Goal: Information Seeking & Learning: Learn about a topic

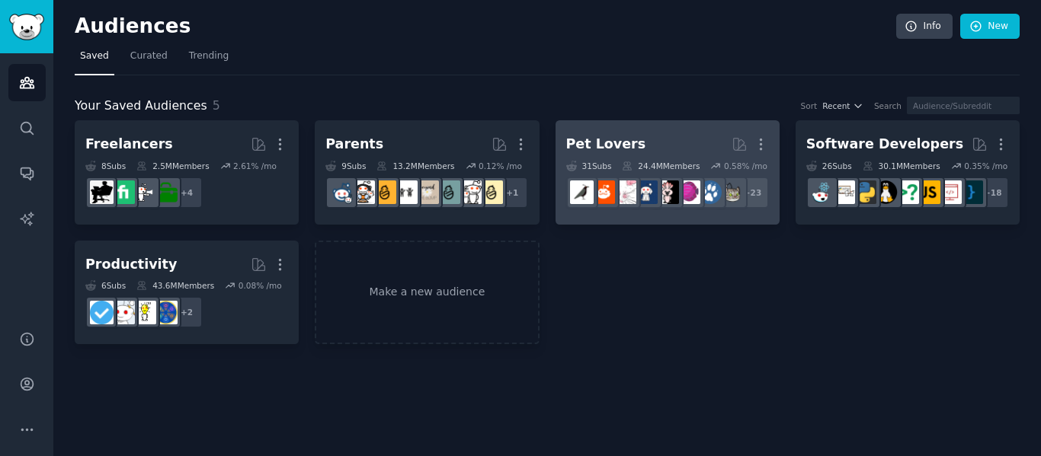
click at [653, 152] on h2 "Pet Lovers More" at bounding box center [667, 144] width 203 height 27
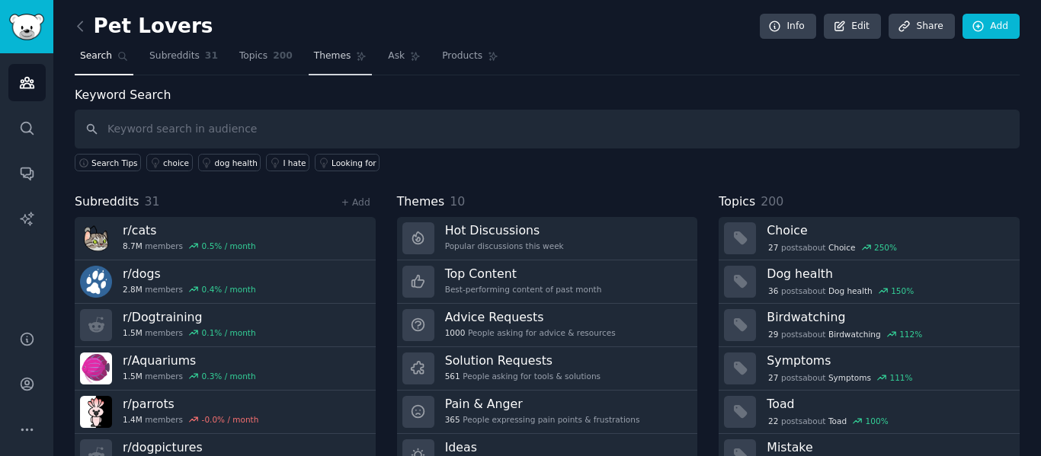
click at [309, 64] on link "Themes" at bounding box center [341, 59] width 64 height 31
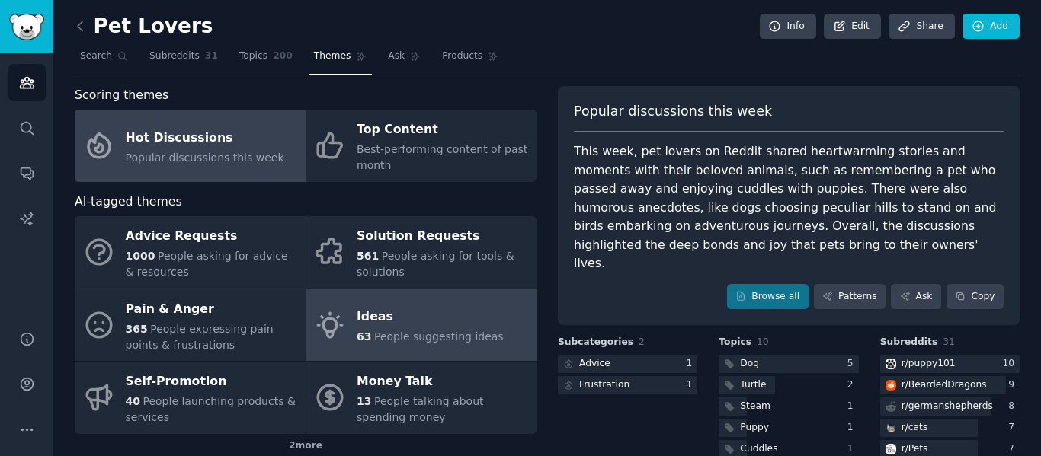
click at [498, 334] on link "Ideas 63 People suggesting ideas" at bounding box center [421, 326] width 231 height 72
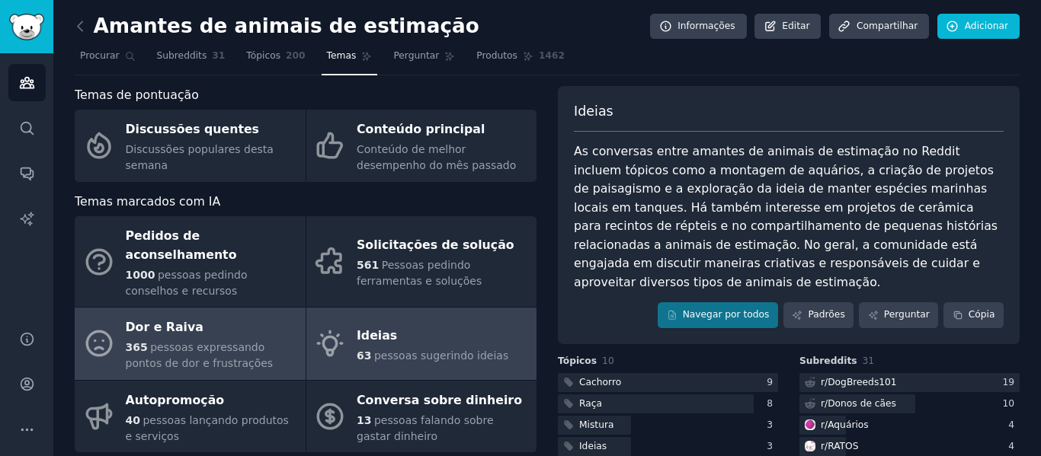
click at [146, 341] on font "365" at bounding box center [137, 347] width 22 height 12
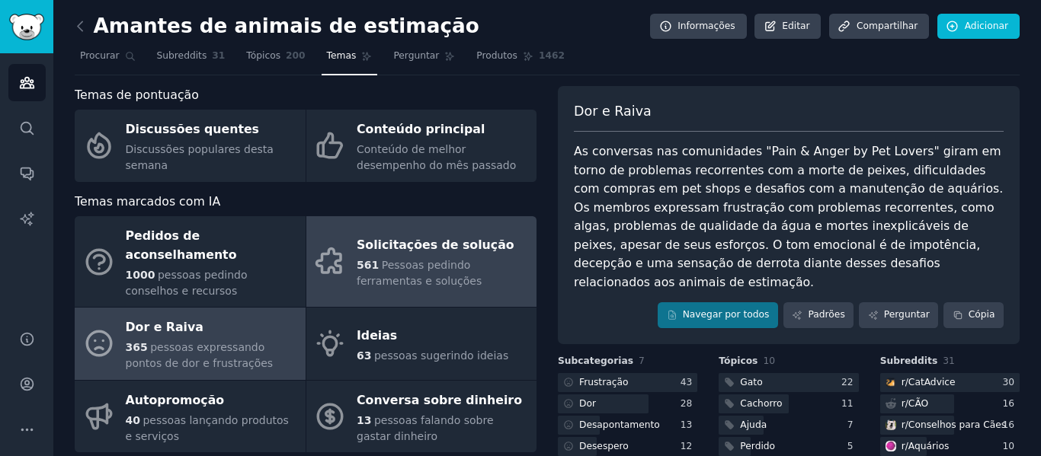
click at [489, 234] on div "Solicitações de solução" at bounding box center [443, 246] width 172 height 24
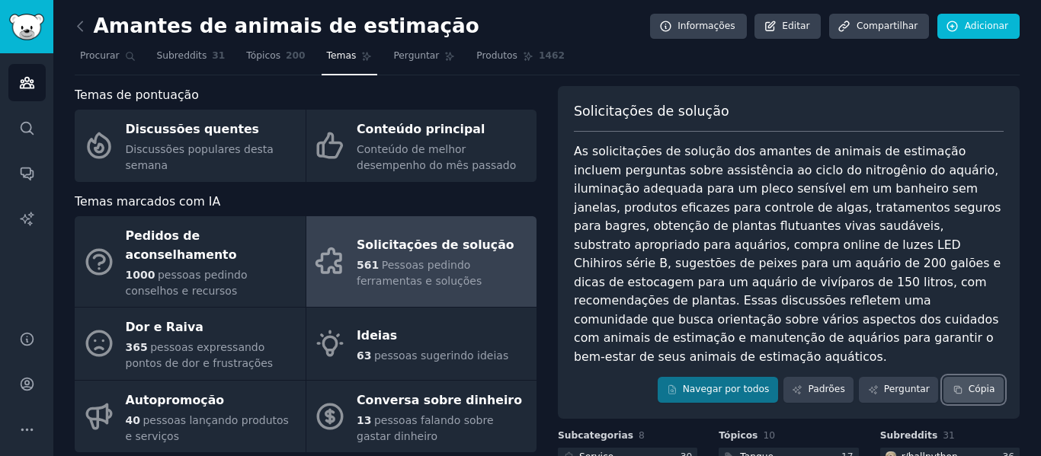
click at [984, 384] on font "Cópia" at bounding box center [981, 389] width 27 height 11
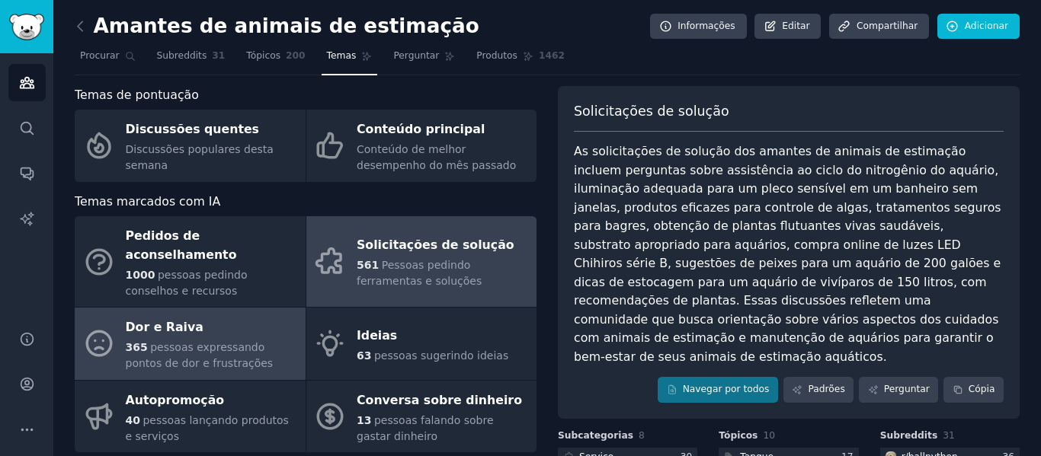
click at [229, 316] on div "Dor e Raiva" at bounding box center [212, 328] width 172 height 24
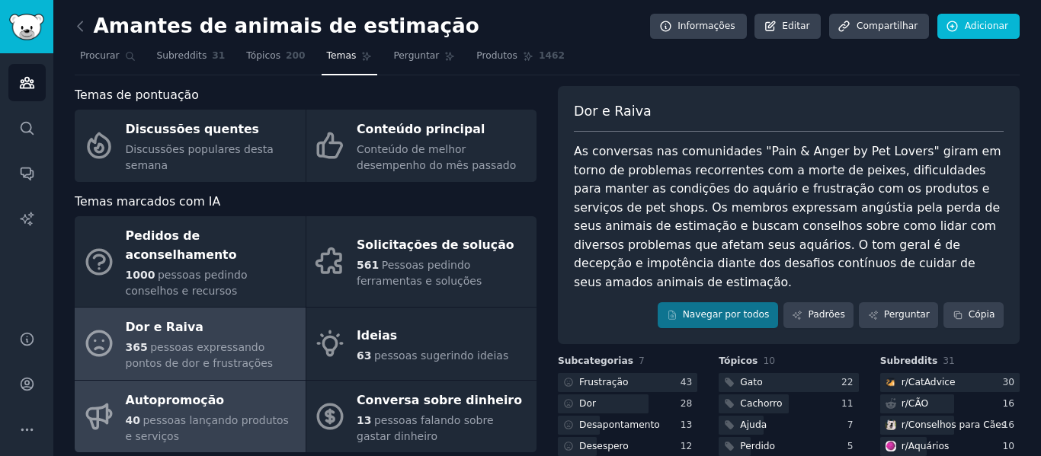
click at [209, 414] on font "pessoas lançando produtos e serviços" at bounding box center [207, 428] width 163 height 28
